Goal: Information Seeking & Learning: Understand process/instructions

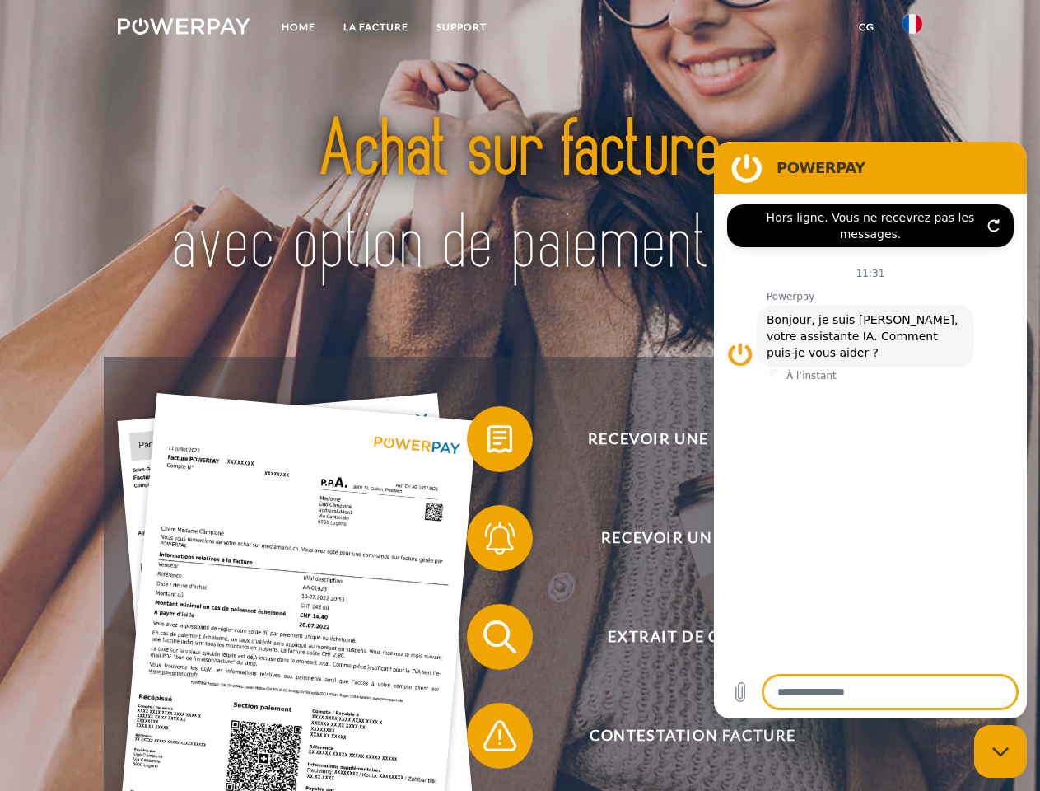
click at [184, 29] on img at bounding box center [184, 26] width 133 height 16
click at [913, 29] on img at bounding box center [913, 24] width 20 height 20
click at [866, 27] on link "CG" at bounding box center [867, 27] width 44 height 30
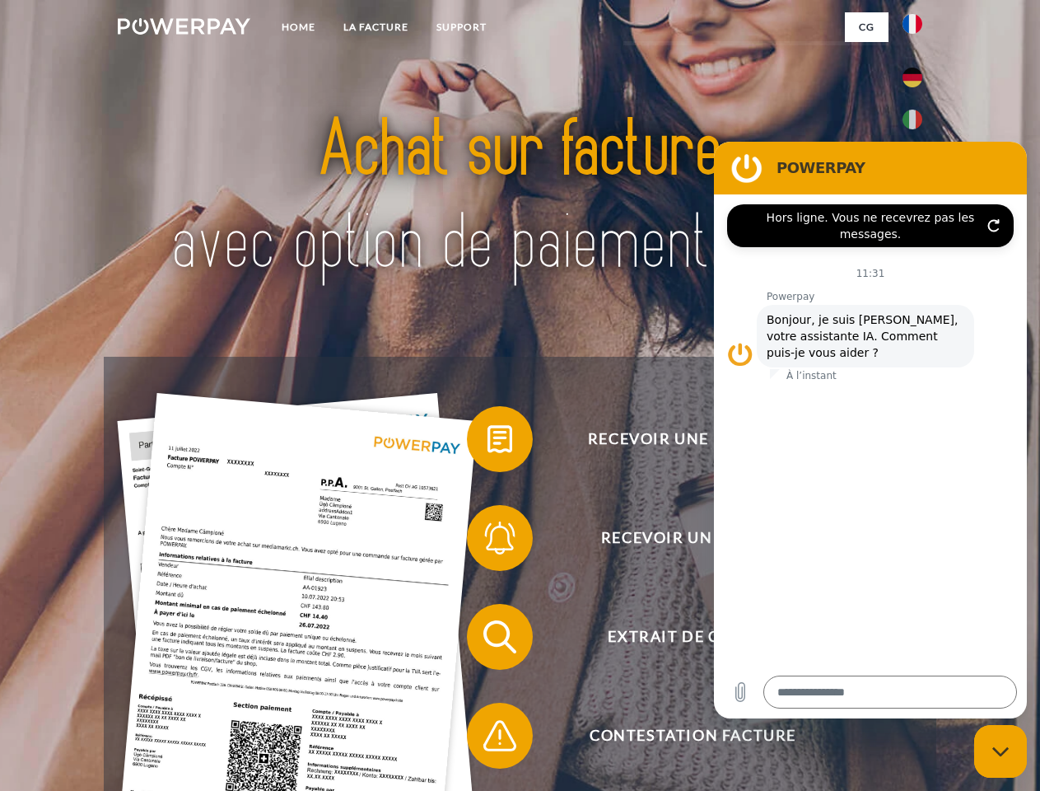
click at [488, 442] on span at bounding box center [475, 439] width 82 height 82
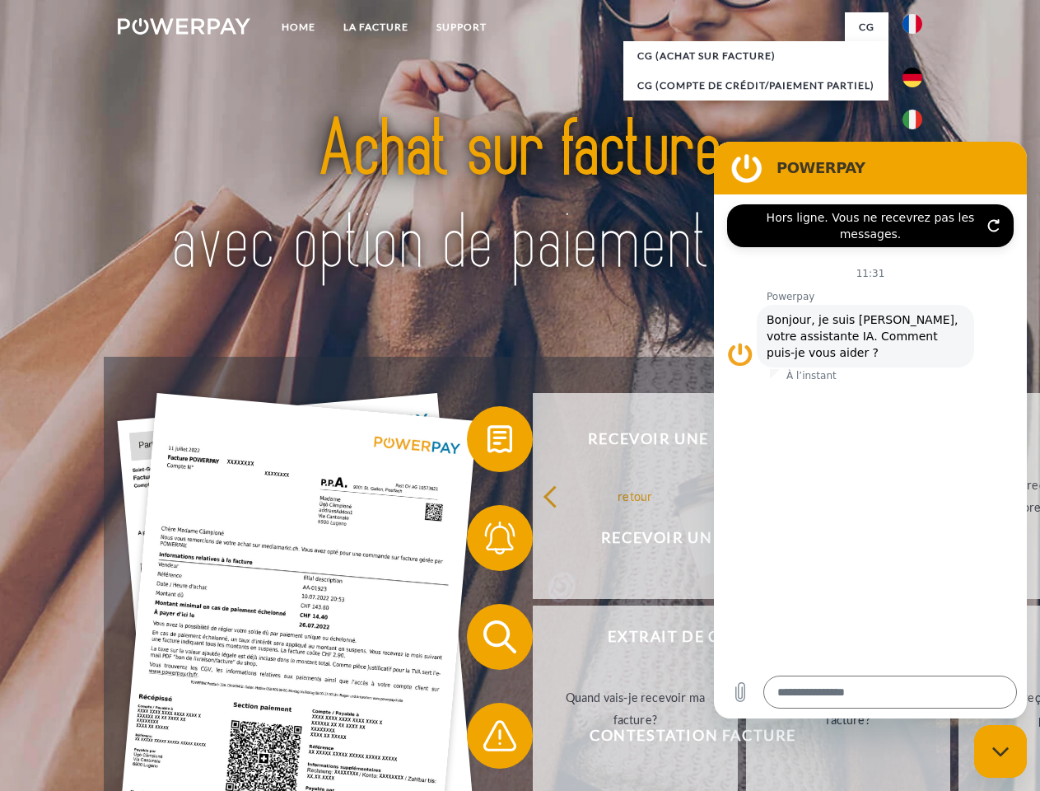
click at [488, 541] on span at bounding box center [475, 538] width 82 height 82
click at [746, 640] on link "Jusqu'à quand dois-je payer ma facture?" at bounding box center [848, 708] width 205 height 206
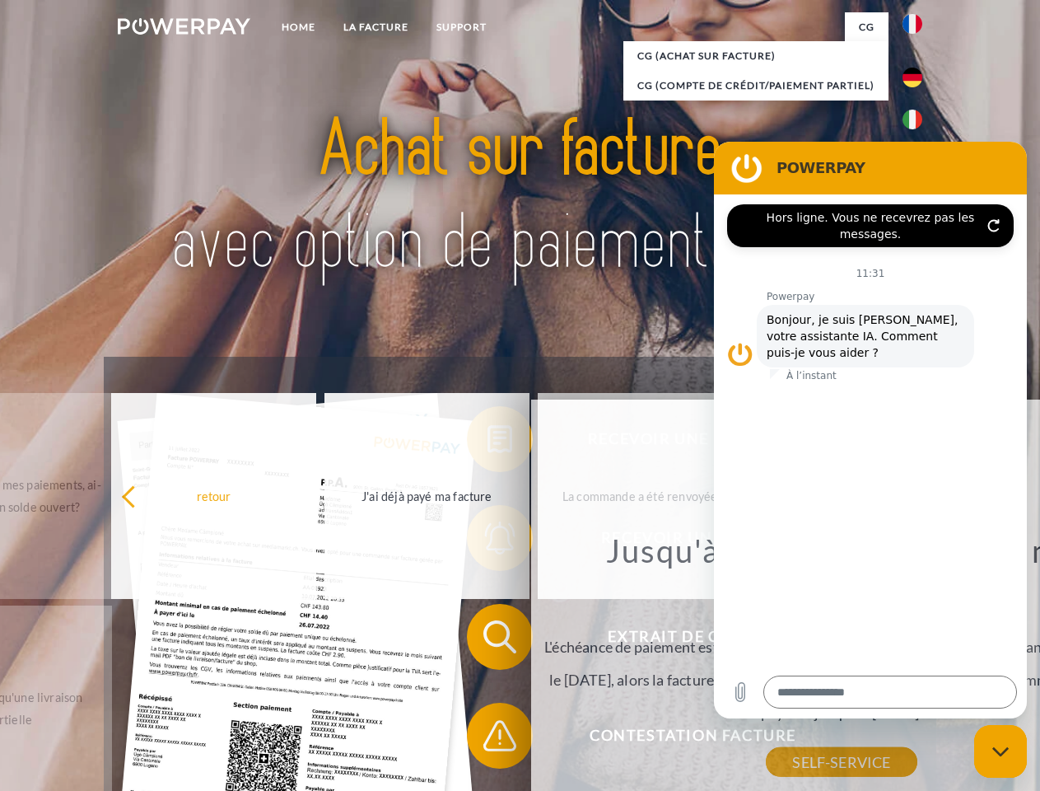
click at [488, 739] on span at bounding box center [475, 735] width 82 height 82
click at [1001, 751] on icon "Fermer la fenêtre de messagerie" at bounding box center [1001, 751] width 17 height 11
type textarea "*"
